Goal: Task Accomplishment & Management: Manage account settings

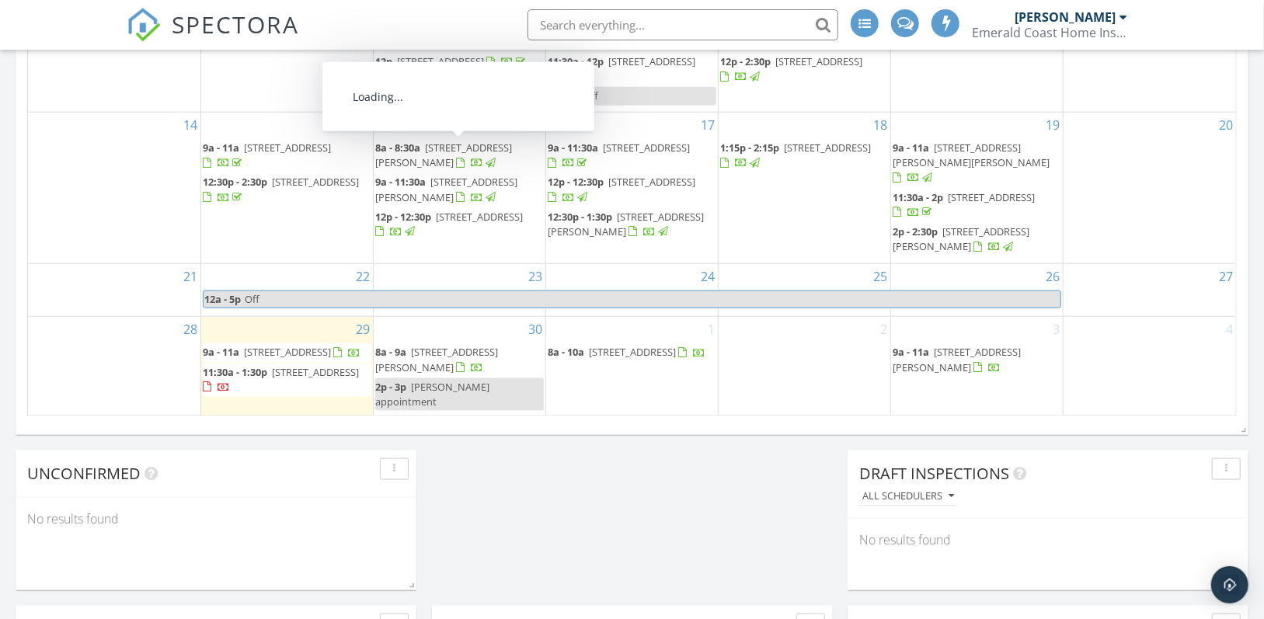
click at [782, 490] on div "Today Daniel Churukian No results found New Inspection New Quote Map + − Leafle…" at bounding box center [632, 598] width 1264 height 2813
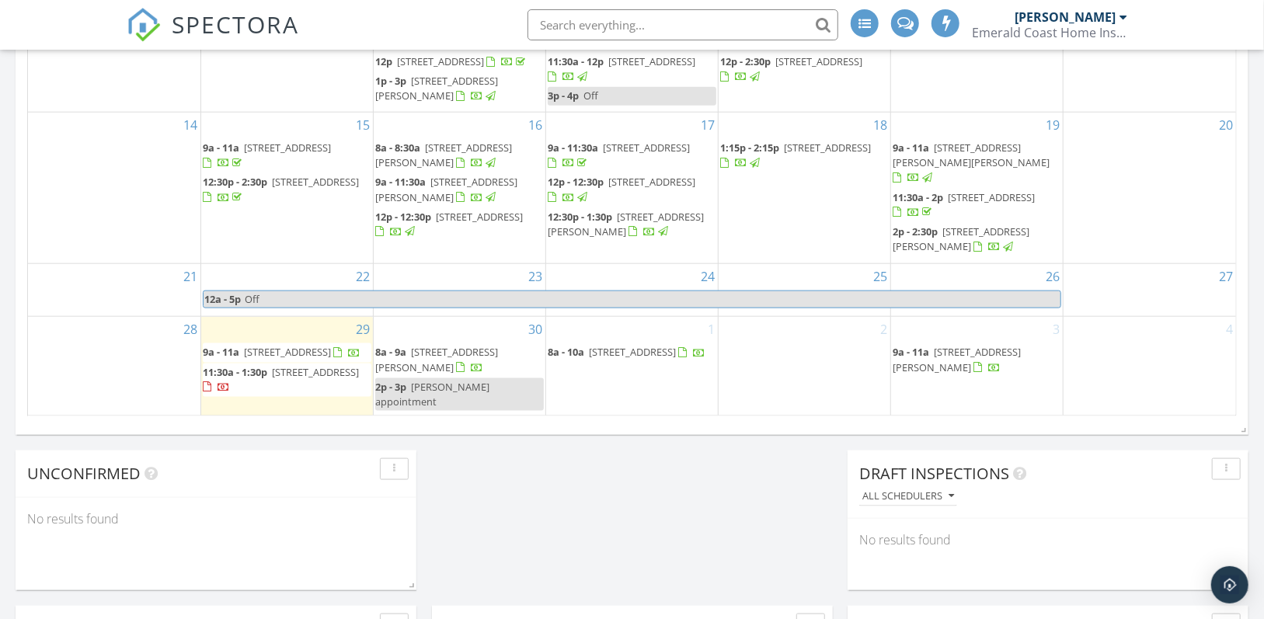
click at [263, 354] on span "[STREET_ADDRESS]" at bounding box center [287, 352] width 87 height 14
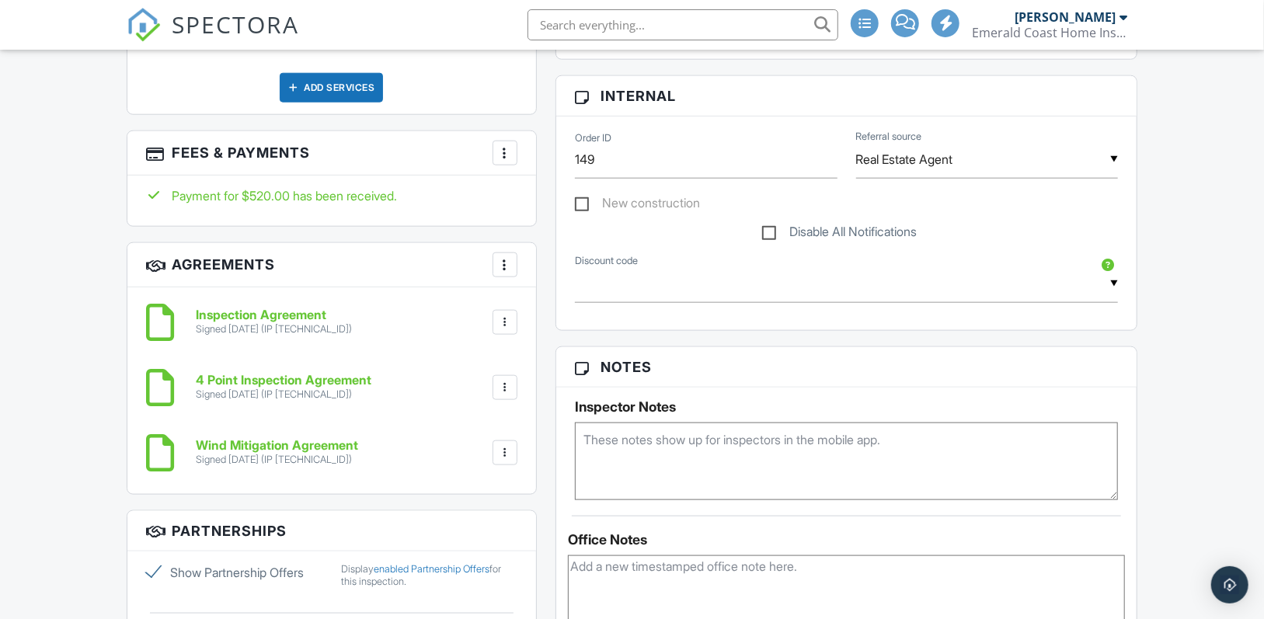
scroll to position [1010, 0]
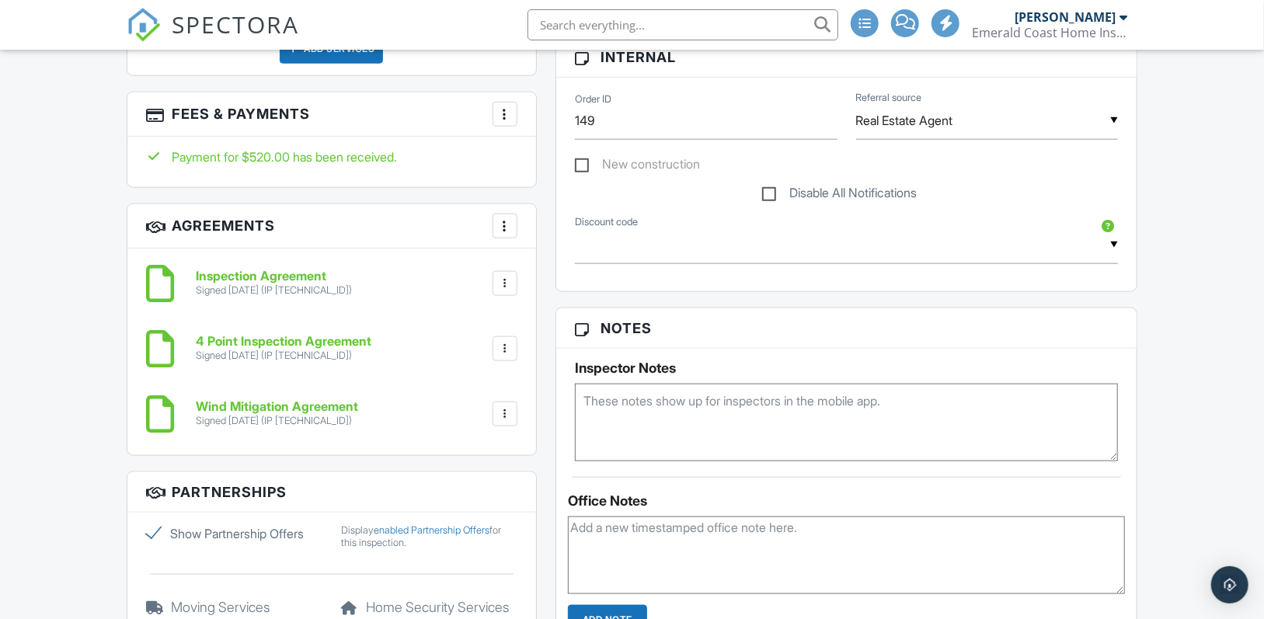
click at [654, 405] on textarea at bounding box center [846, 423] width 543 height 78
type textarea "L"
type textarea "S"
type textarea "Use side carport door to enter, Deadbolt code-1606, Gate Key in cabinet by frid…"
click at [1162, 343] on div "Dashboard Templates Contacts Metrics Automations Advanced Settings Support Cent…" at bounding box center [632, 591] width 1264 height 3104
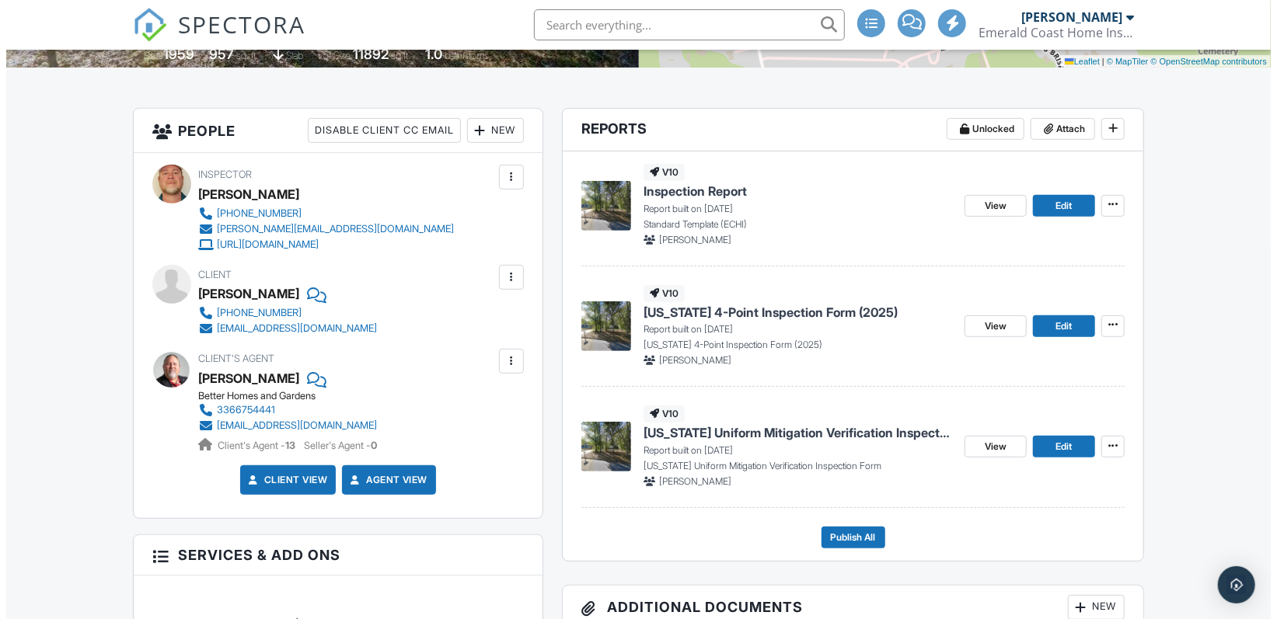
scroll to position [311, 0]
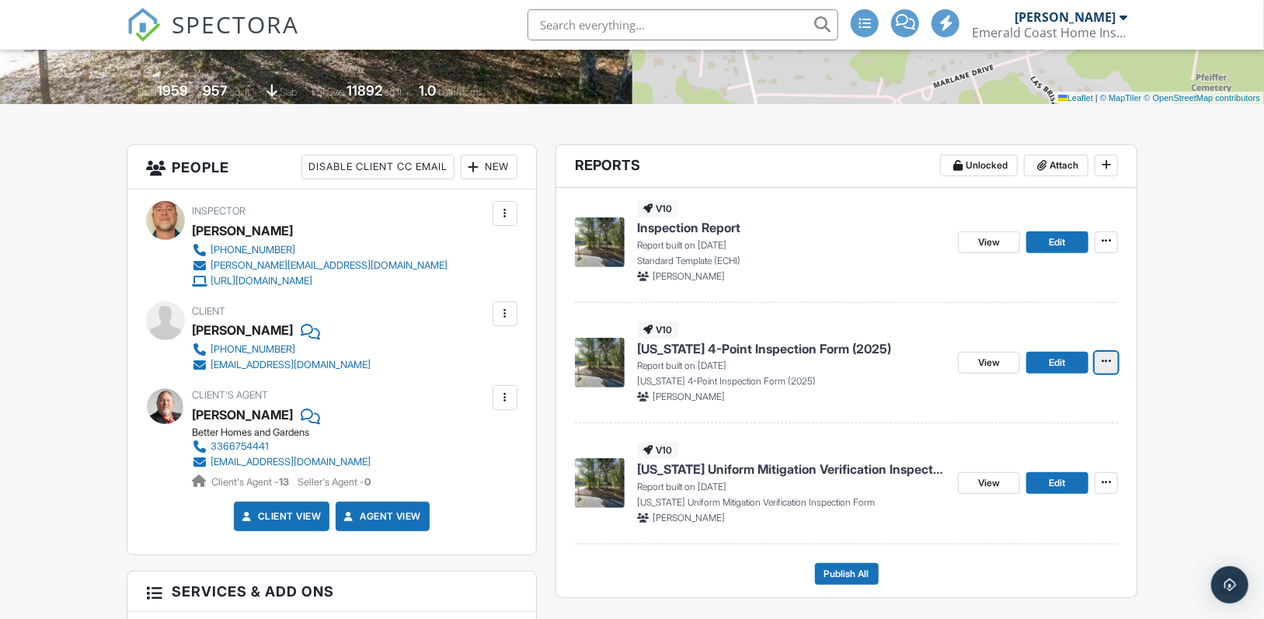
click at [1108, 364] on icon at bounding box center [1106, 361] width 9 height 11
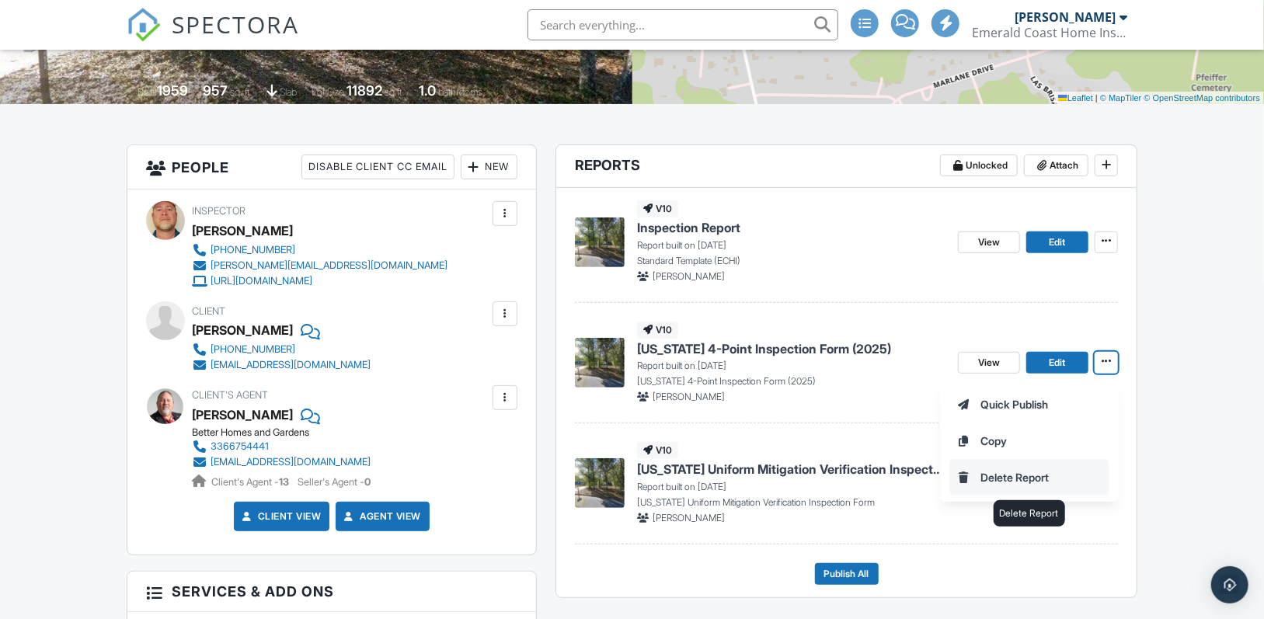
click at [1032, 478] on input "Delete Report" at bounding box center [1029, 477] width 159 height 35
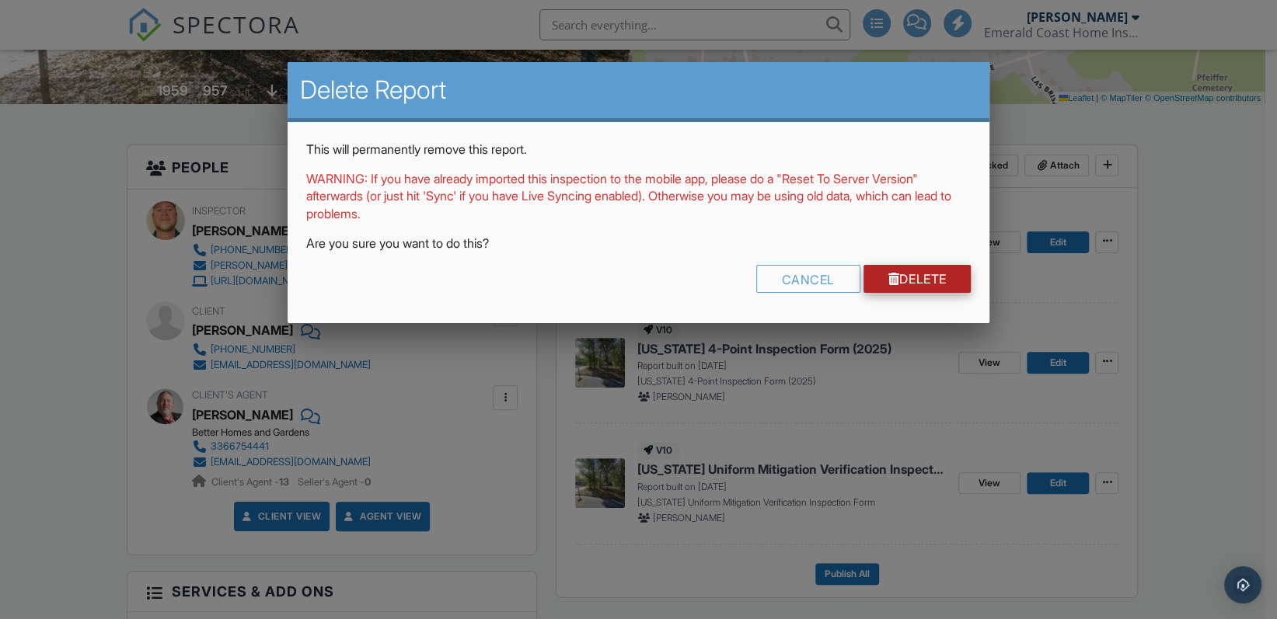
click at [923, 276] on link "Delete" at bounding box center [917, 279] width 108 height 28
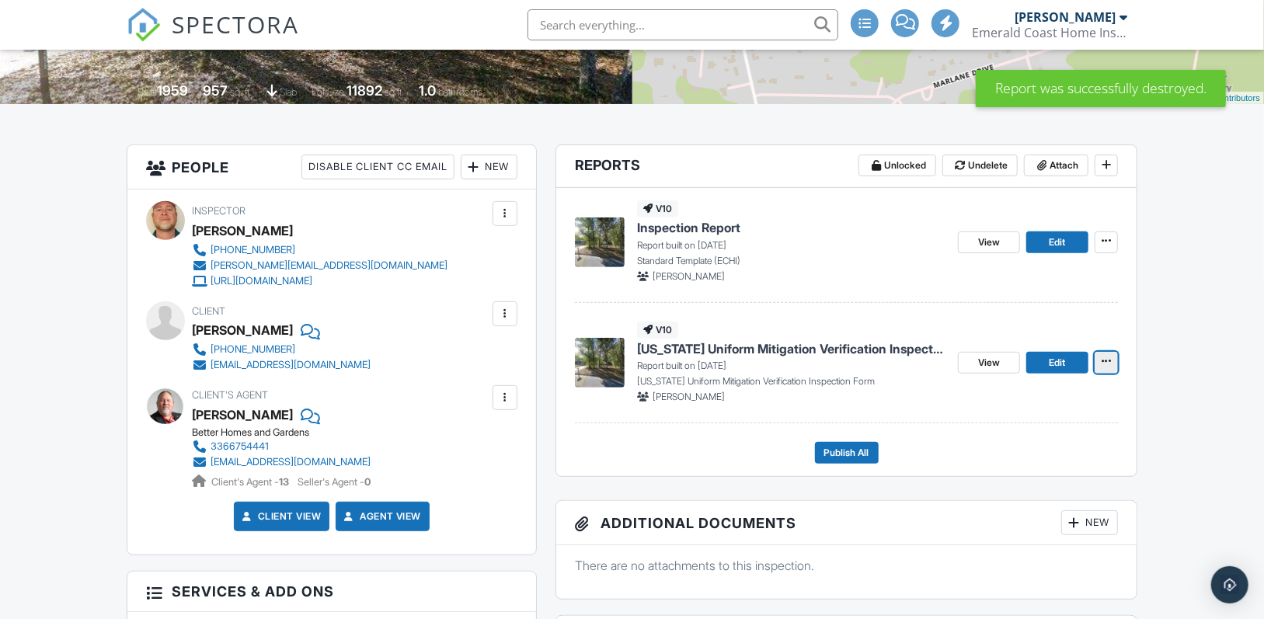
click at [1107, 363] on icon at bounding box center [1106, 361] width 9 height 11
click at [1017, 475] on input "Delete Report" at bounding box center [1029, 477] width 159 height 35
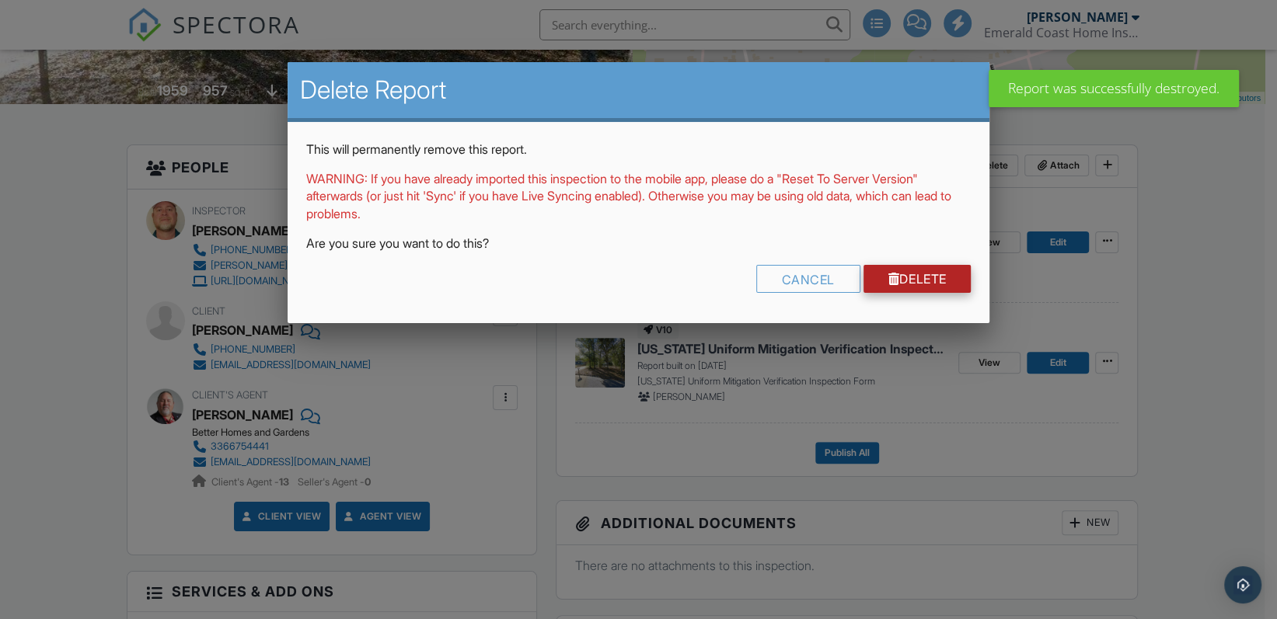
click at [911, 277] on link "Delete" at bounding box center [917, 279] width 108 height 28
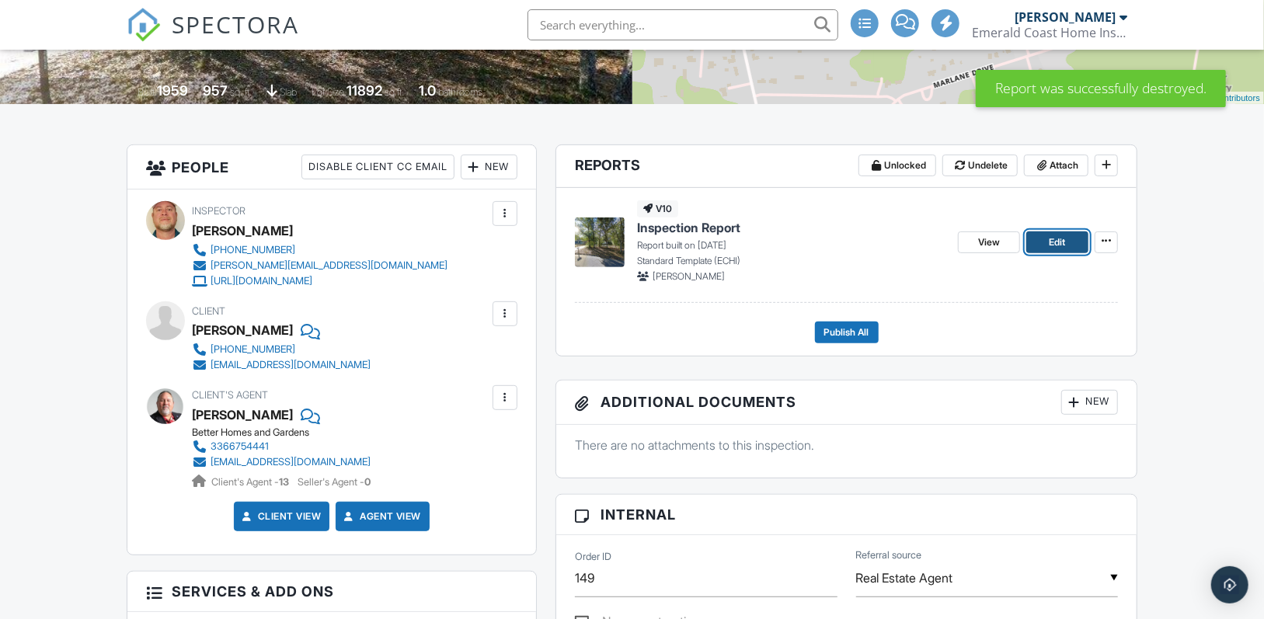
click at [1066, 247] on span "Edit" at bounding box center [1058, 243] width 16 height 16
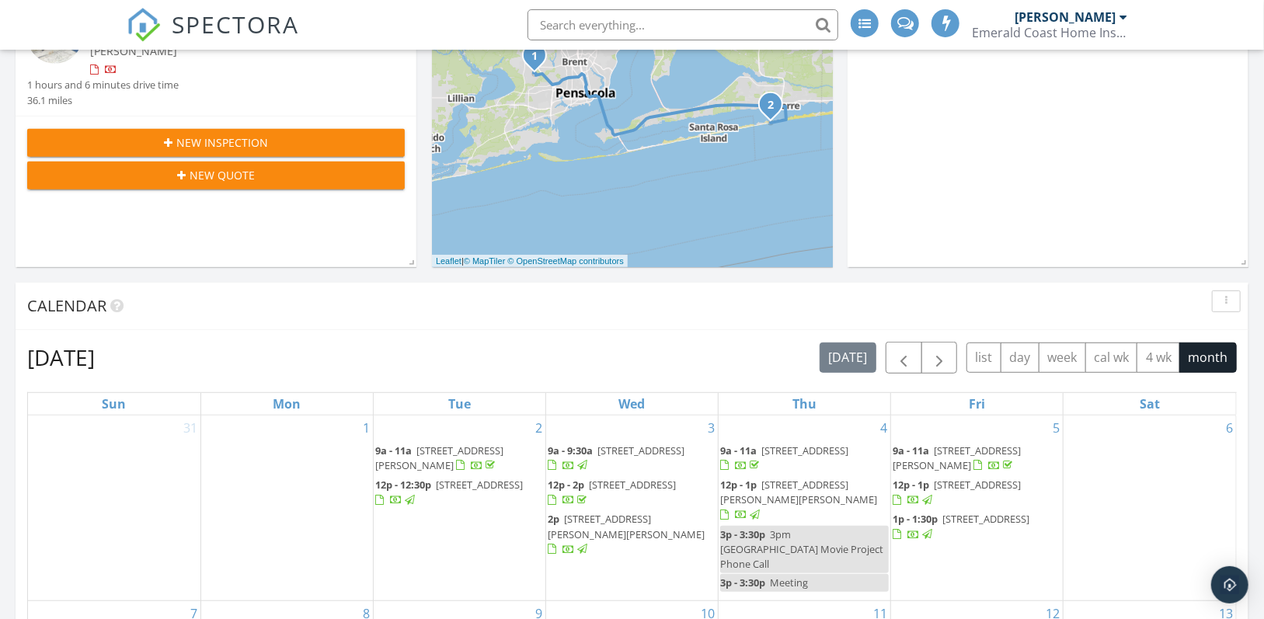
scroll to position [155, 0]
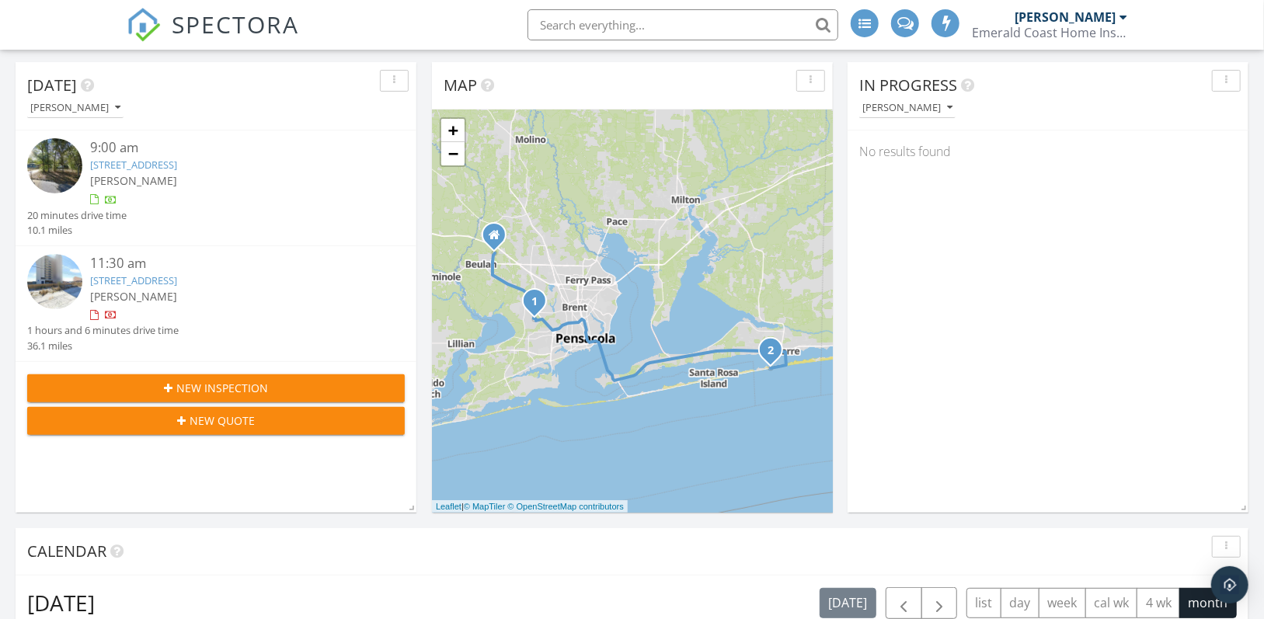
click at [164, 280] on link "7979 Gulf Blvd 173, Navarre, FL 32566" at bounding box center [133, 281] width 87 height 14
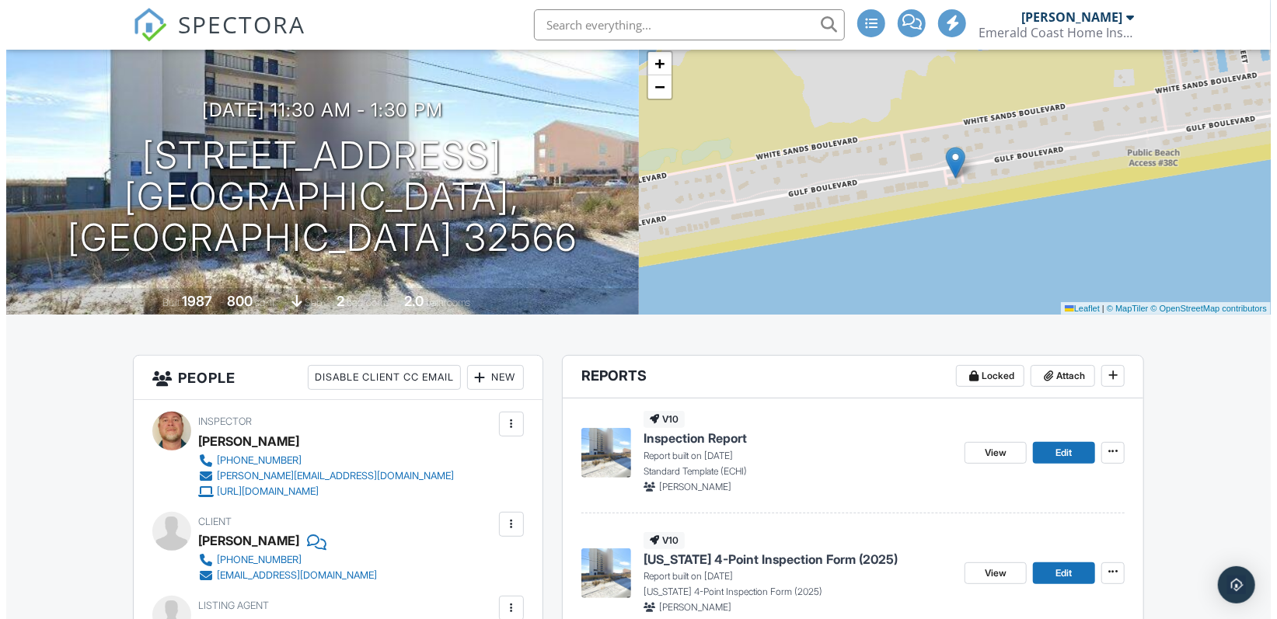
scroll to position [233, 0]
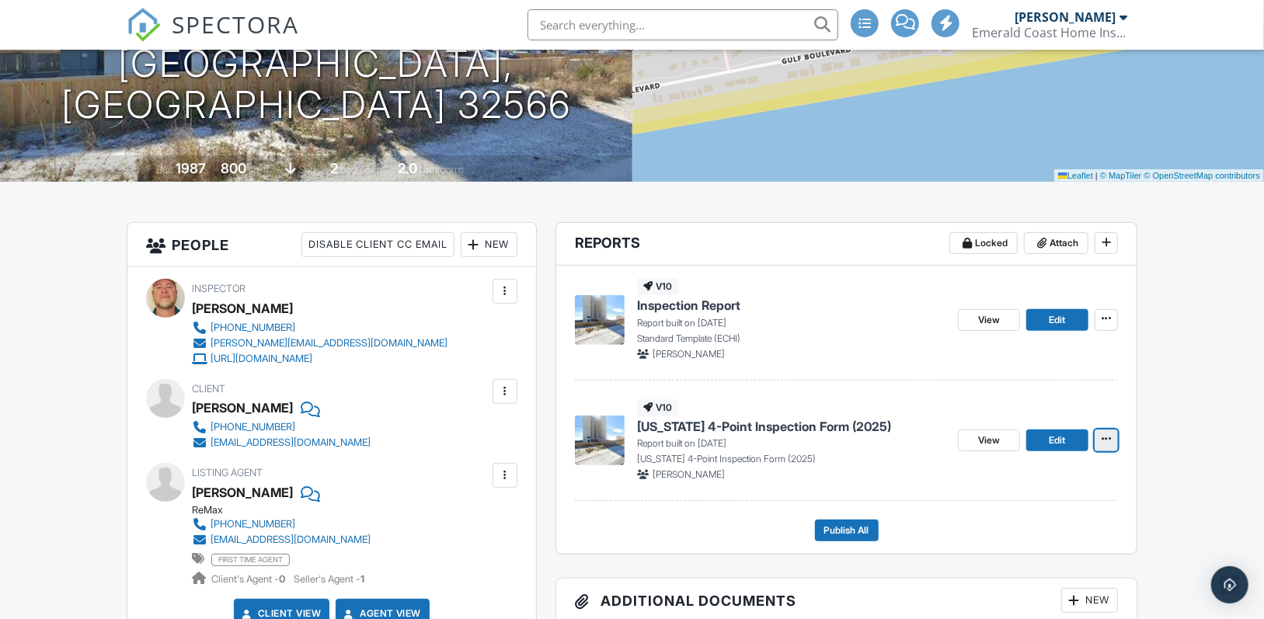
click at [1109, 443] on icon at bounding box center [1106, 439] width 9 height 11
click at [1006, 553] on input "Delete Report" at bounding box center [1029, 555] width 159 height 35
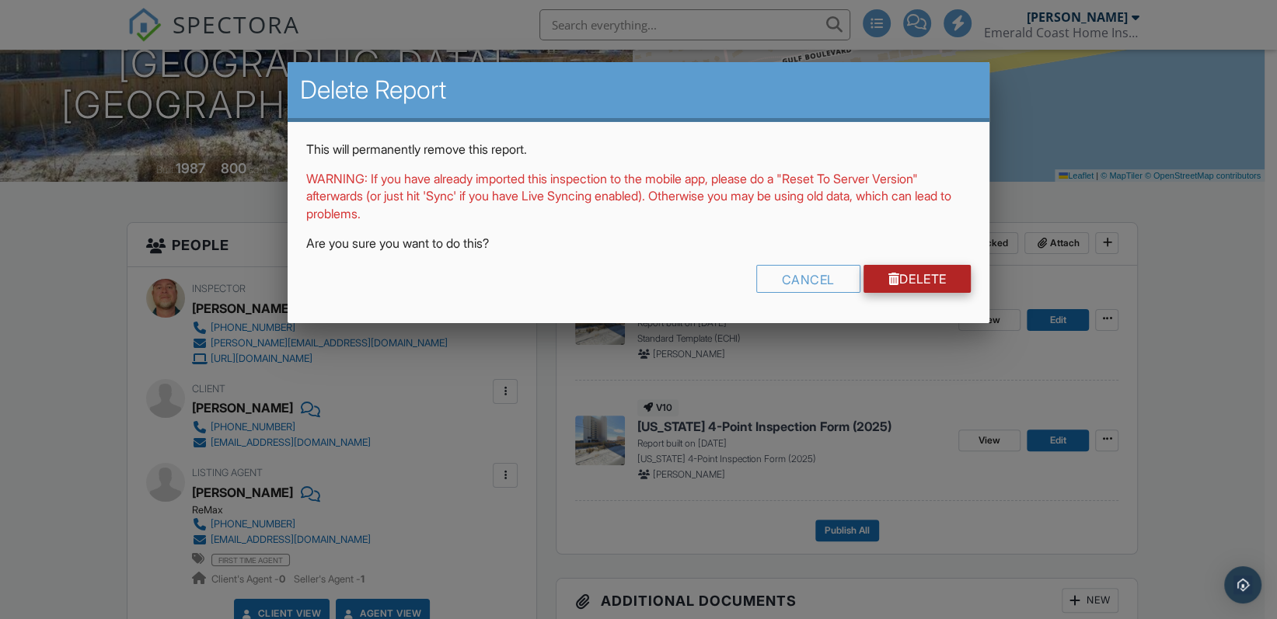
click at [907, 267] on link "Delete" at bounding box center [917, 279] width 108 height 28
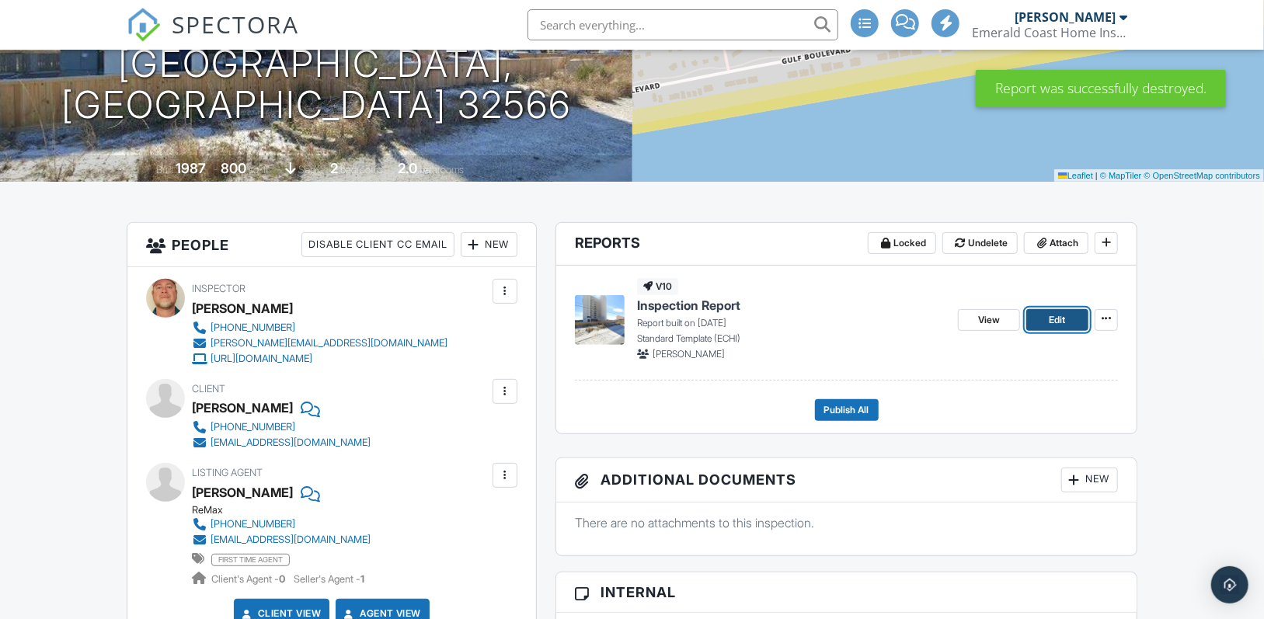
click at [1054, 318] on span "Edit" at bounding box center [1058, 320] width 16 height 16
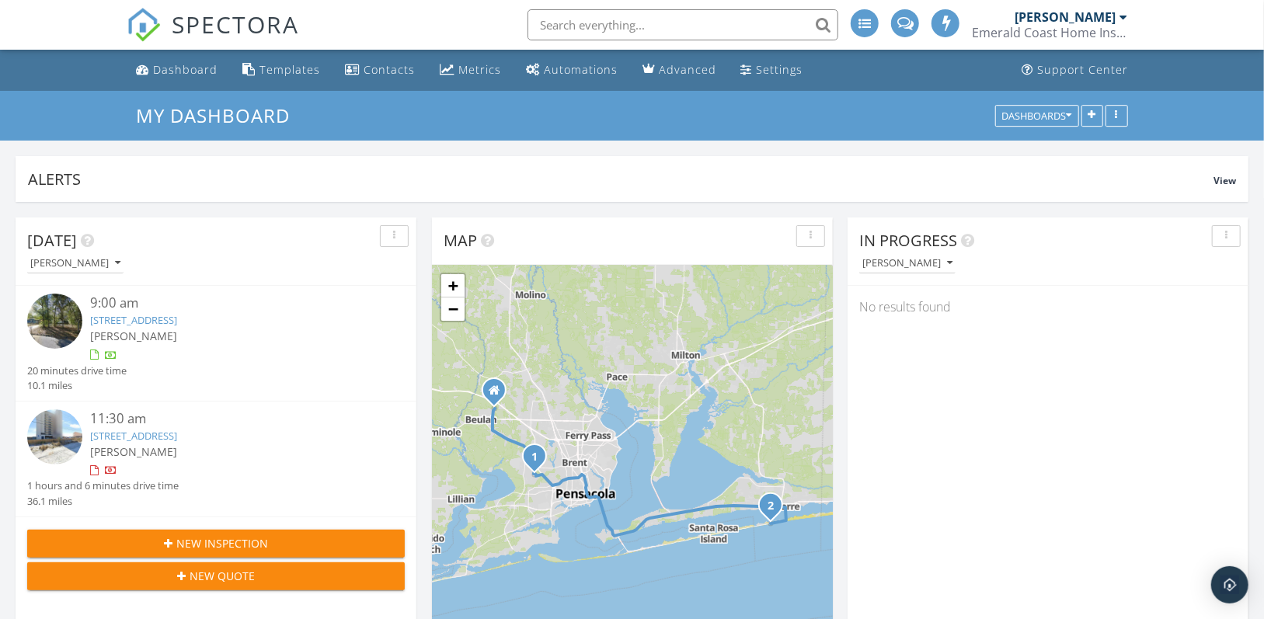
click at [950, 28] on span at bounding box center [947, 23] width 16 height 14
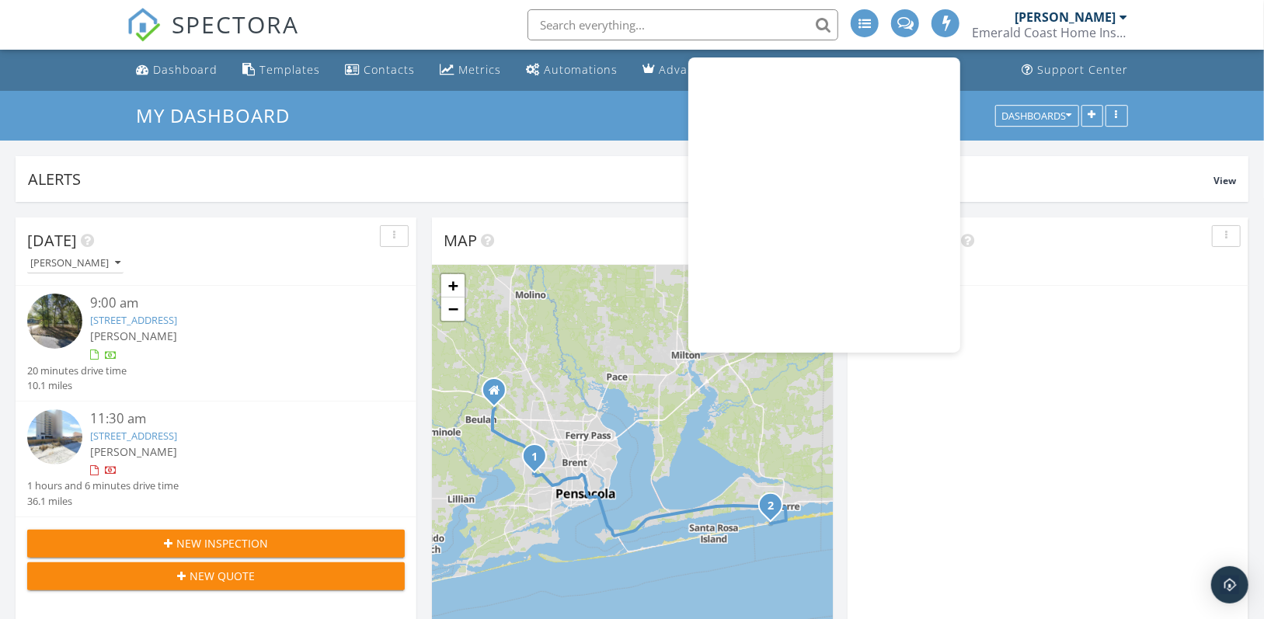
click at [1191, 431] on div "In Progress [PERSON_NAME] No results found" at bounding box center [1048, 443] width 401 height 451
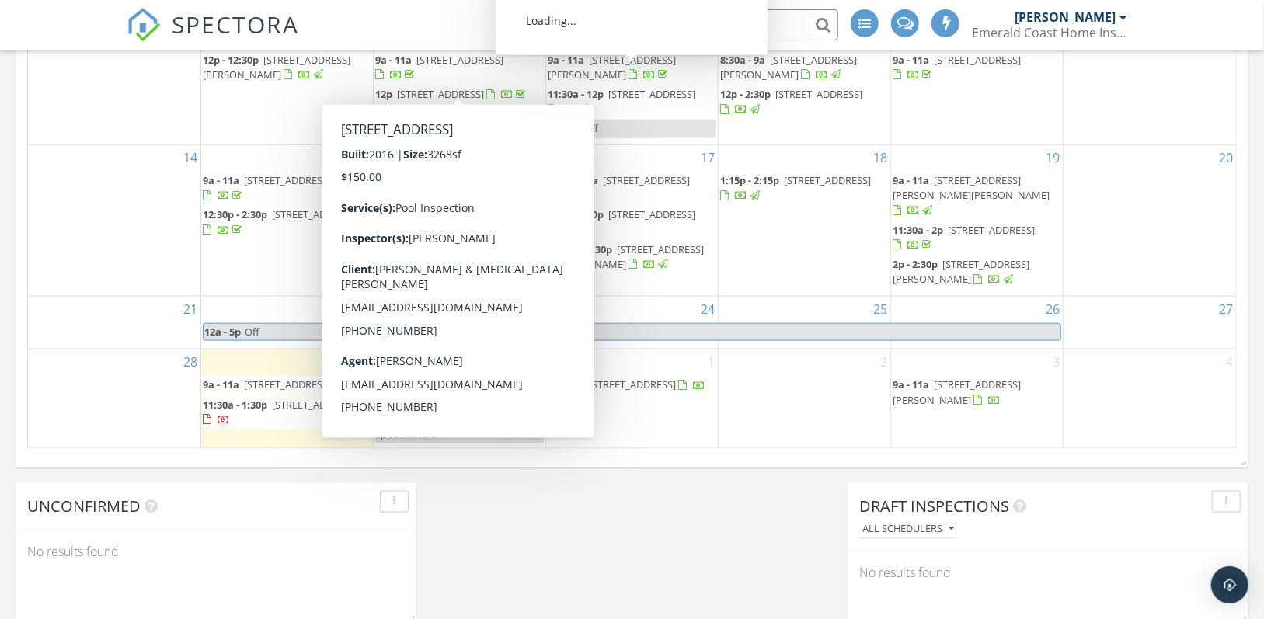
scroll to position [1010, 0]
